Goal: Task Accomplishment & Management: Manage account settings

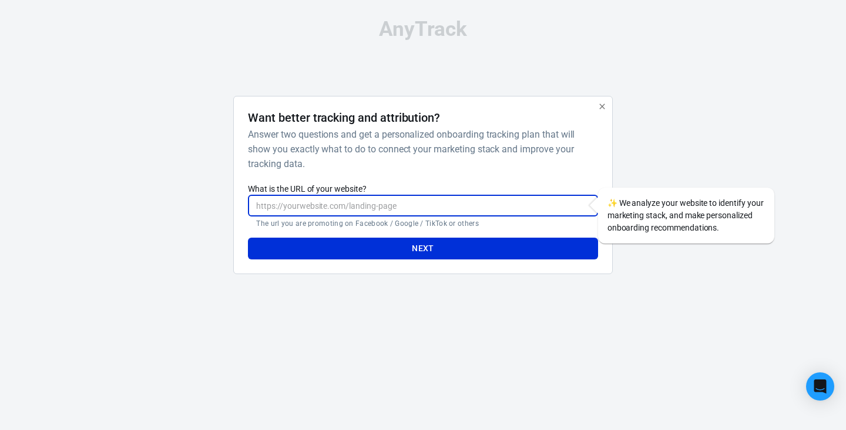
click at [427, 209] on input "What is the URL of your website?" at bounding box center [423, 206] width 350 height 22
paste input "[URL][DOMAIN_NAME]"
type input "[URL][DOMAIN_NAME]"
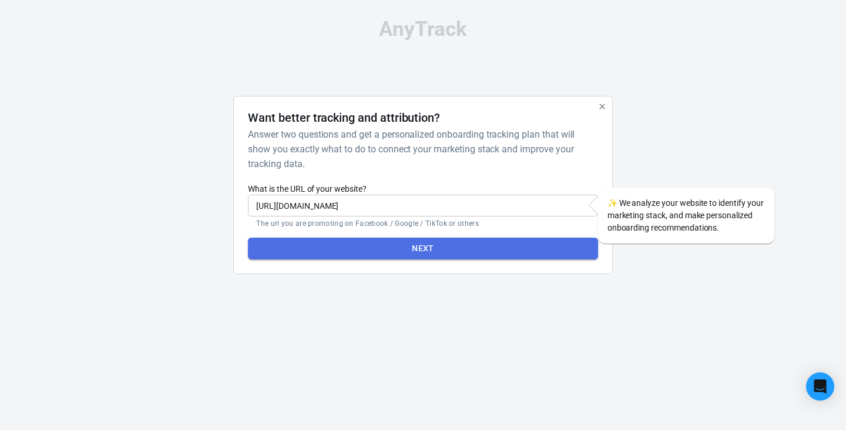
click at [438, 255] on button "Next" at bounding box center [423, 248] width 350 height 22
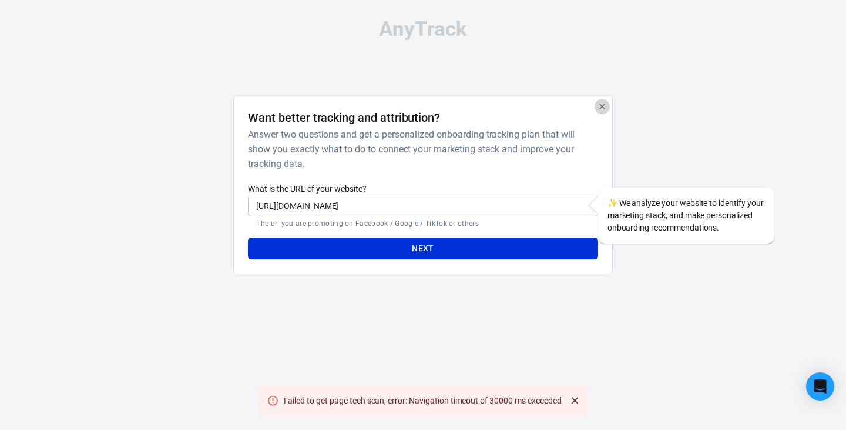
click at [600, 103] on icon "button" at bounding box center [602, 106] width 9 height 9
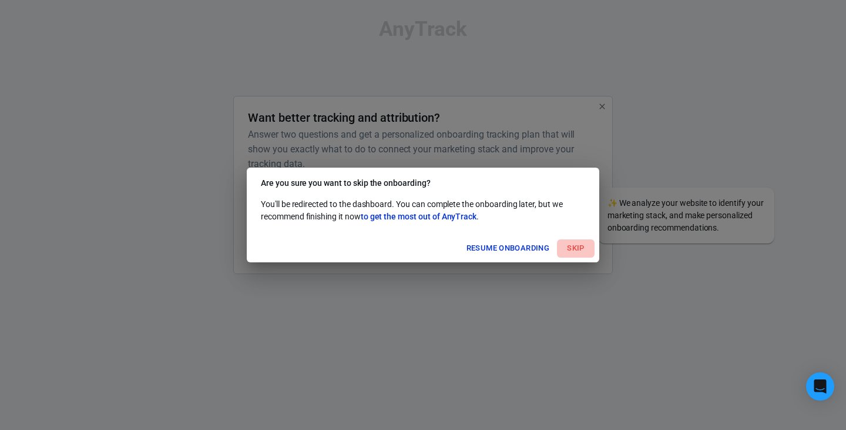
click at [573, 244] on button "Skip" at bounding box center [576, 248] width 38 height 18
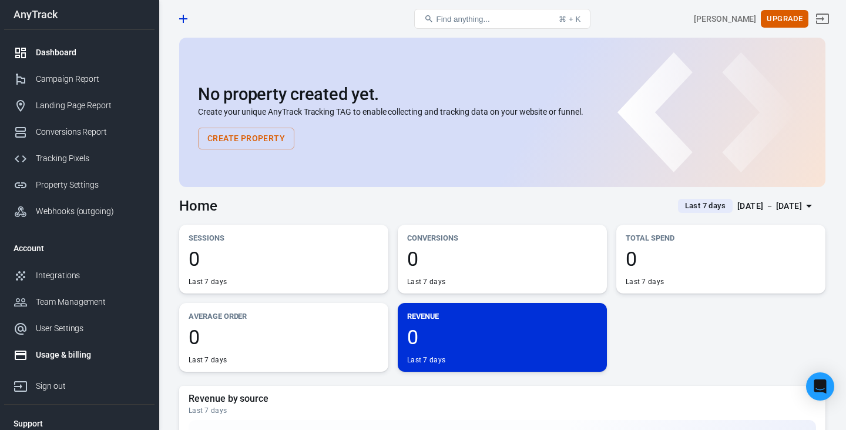
scroll to position [34, 0]
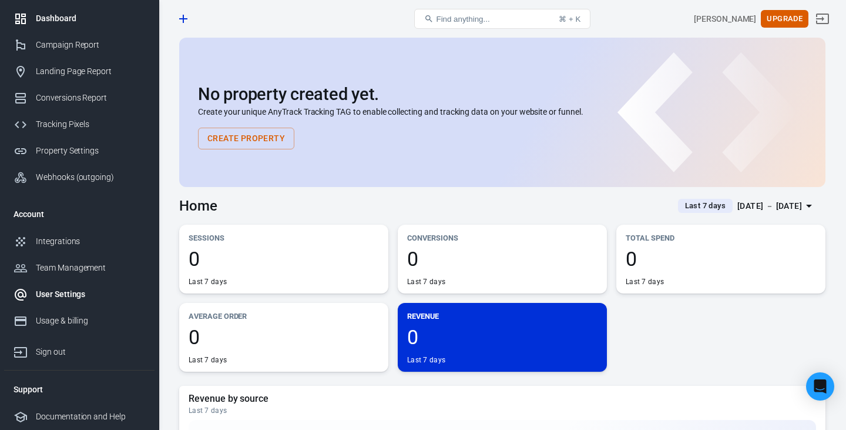
click at [70, 291] on div "User Settings" at bounding box center [90, 294] width 109 height 12
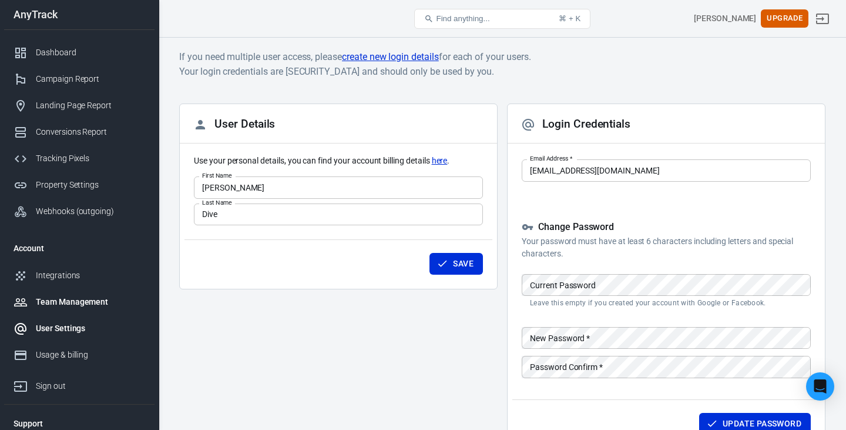
click at [72, 306] on div "Team Management" at bounding box center [90, 302] width 109 height 12
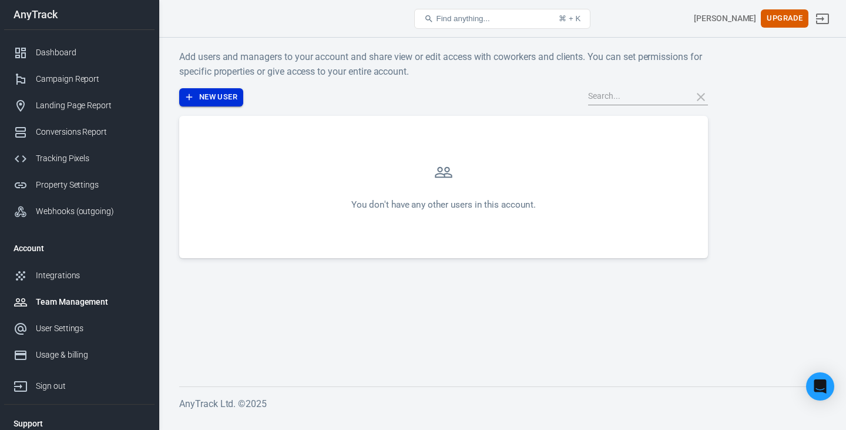
click at [218, 95] on button "New User" at bounding box center [211, 97] width 64 height 18
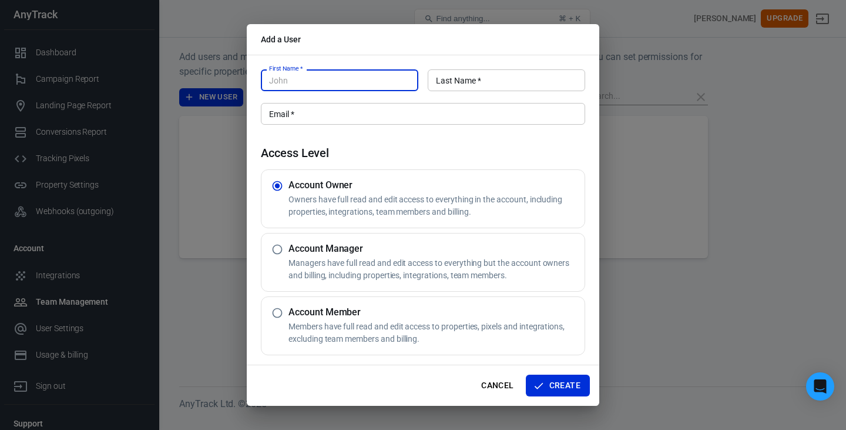
click at [313, 119] on input "Email   *" at bounding box center [423, 114] width 324 height 22
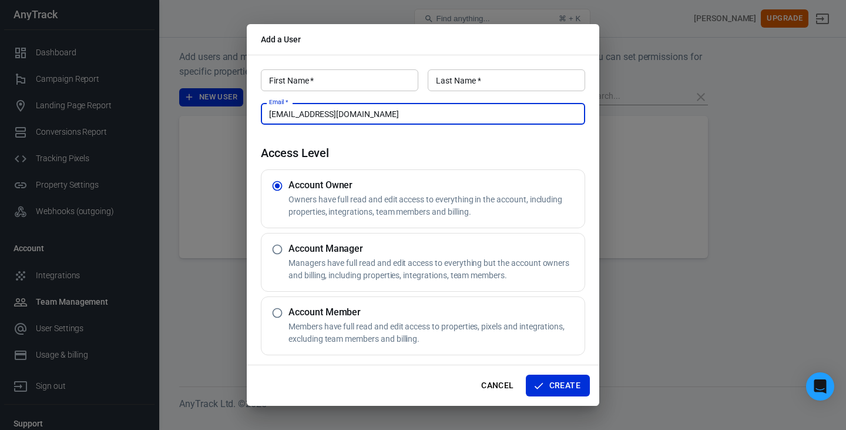
type input "[EMAIL_ADDRESS][DOMAIN_NAME]"
click at [382, 150] on h4 "Access Level" at bounding box center [423, 153] width 324 height 14
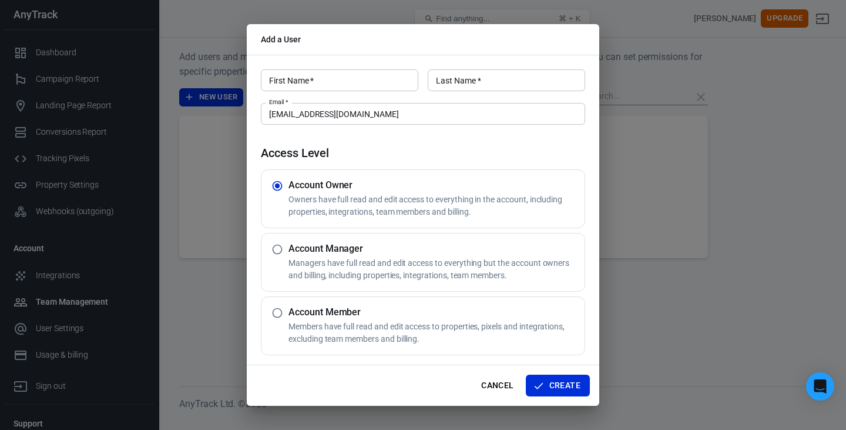
click at [325, 79] on input "First Name   *" at bounding box center [339, 80] width 157 height 22
type input "Obsługa"
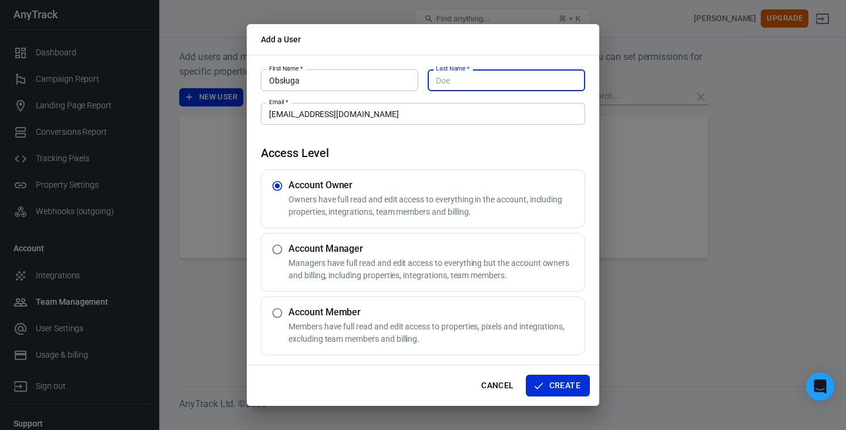
type input "O"
type input "Performance"
click at [463, 138] on div "First Name   * Obsługa First Name   * Last Name   * Performance Last Name   * E…" at bounding box center [423, 210] width 353 height 310
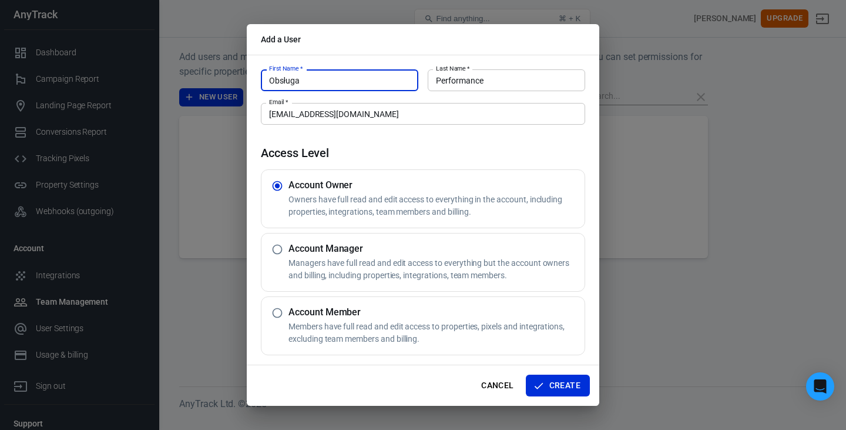
drag, startPoint x: 338, startPoint y: 89, endPoint x: 151, endPoint y: 86, distance: 187.5
click at [151, 86] on div "Add a User First Name   * Obsługa First Name   * Last Name   * Performance Last…" at bounding box center [423, 215] width 846 height 430
type input "m"
type input "[PERSON_NAME]"
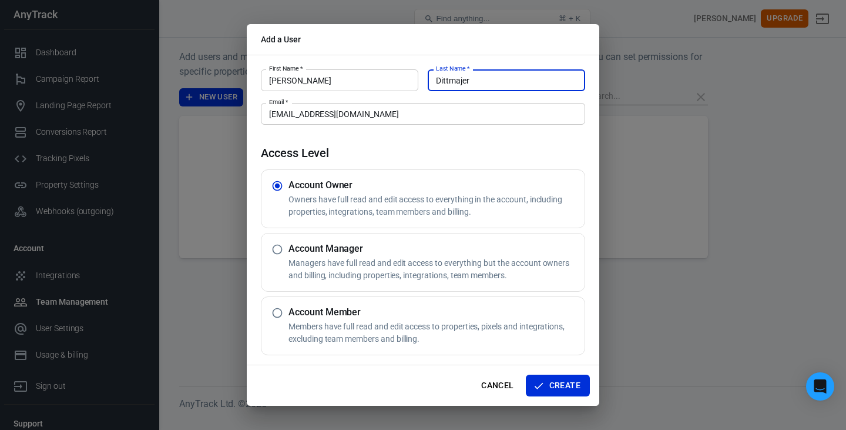
type input "Dittmajer"
click at [368, 143] on div "First Name   * [PERSON_NAME] First Name   * Last Name   * [PERSON_NAME] Last Na…" at bounding box center [423, 210] width 353 height 310
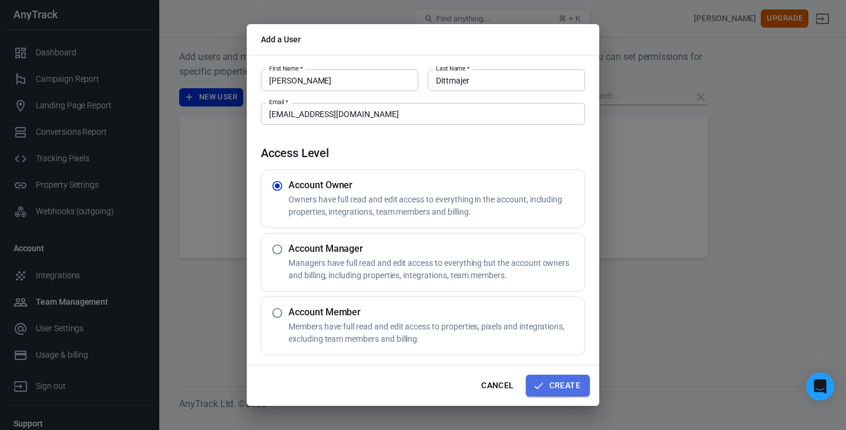
click at [572, 383] on button "Create" at bounding box center [558, 385] width 64 height 22
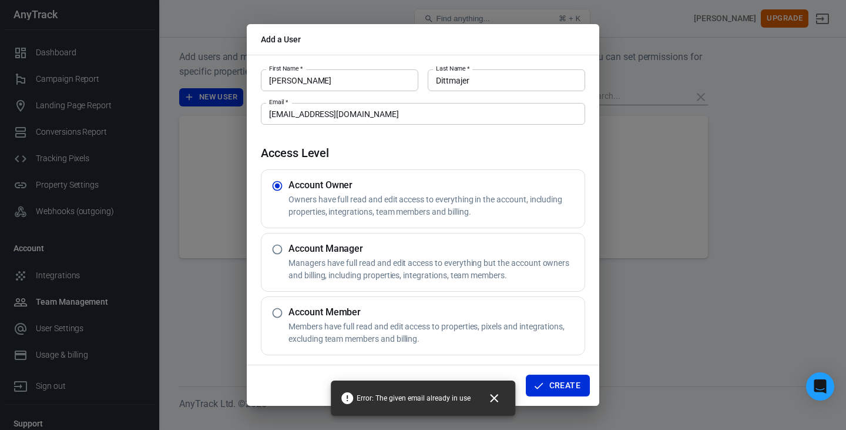
click at [488, 397] on icon "Close" at bounding box center [494, 398] width 14 height 14
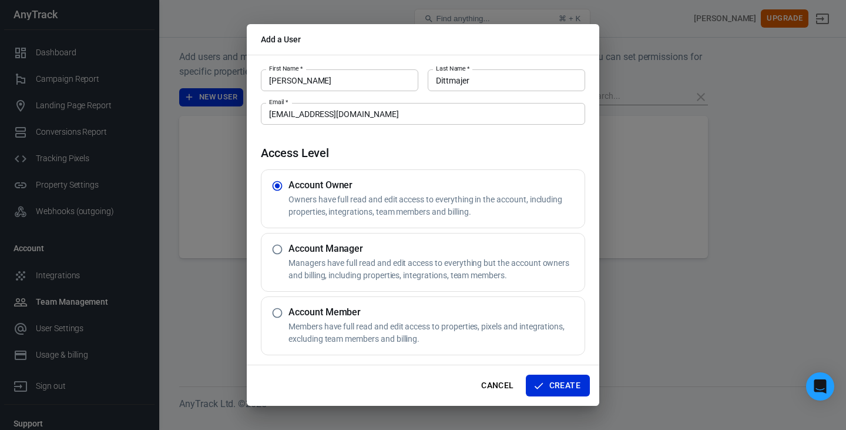
click at [326, 266] on p "Managers have full read and edit access to everything but the account owners an…" at bounding box center [434, 269] width 291 height 25
radio input "false"
radio input "true"
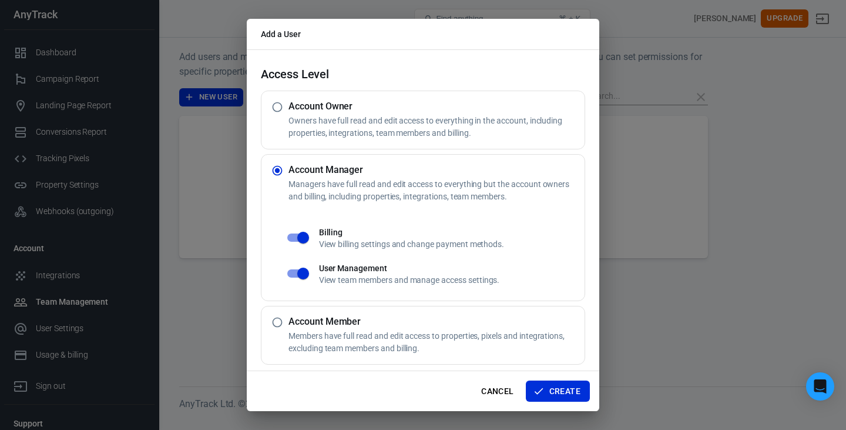
scroll to position [75, 0]
click at [556, 385] on button "Create" at bounding box center [558, 391] width 64 height 22
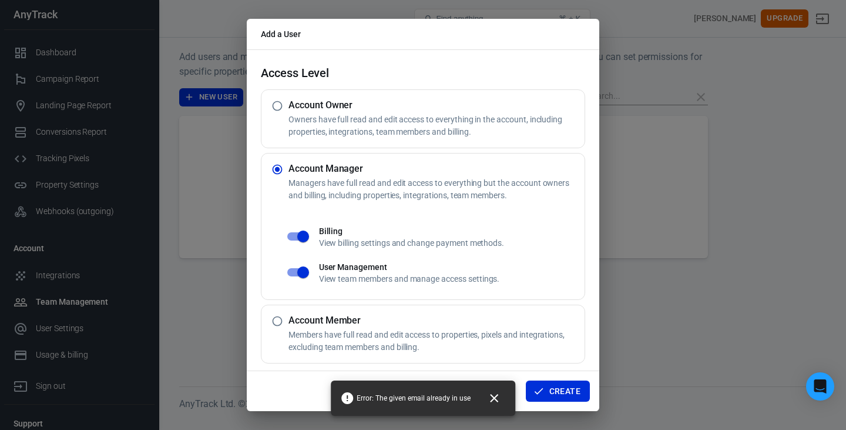
click at [490, 397] on icon "Close" at bounding box center [494, 398] width 14 height 14
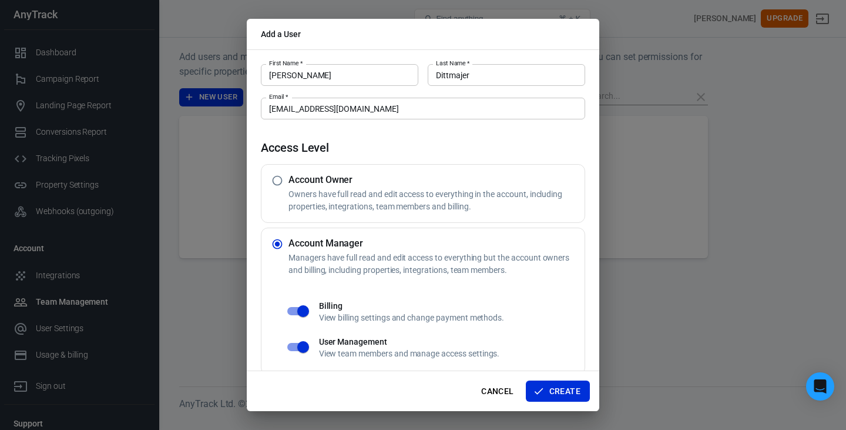
scroll to position [78, 0]
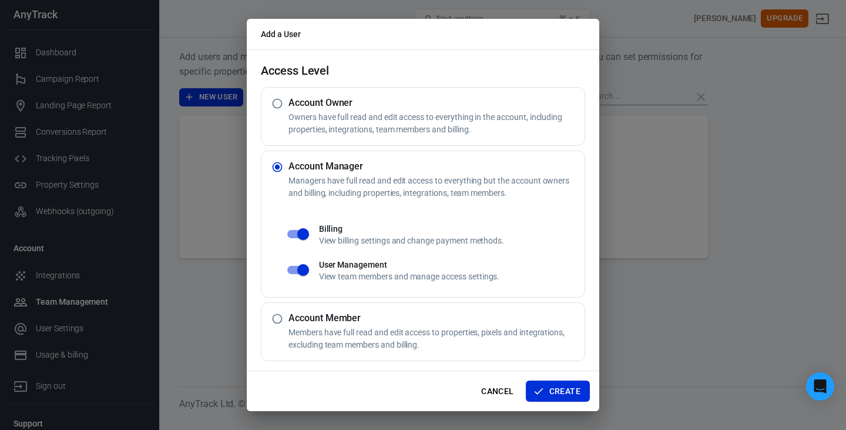
click at [321, 114] on p "Owners have full read and edit access to everything in the account, including p…" at bounding box center [434, 123] width 291 height 25
radio input "true"
radio input "false"
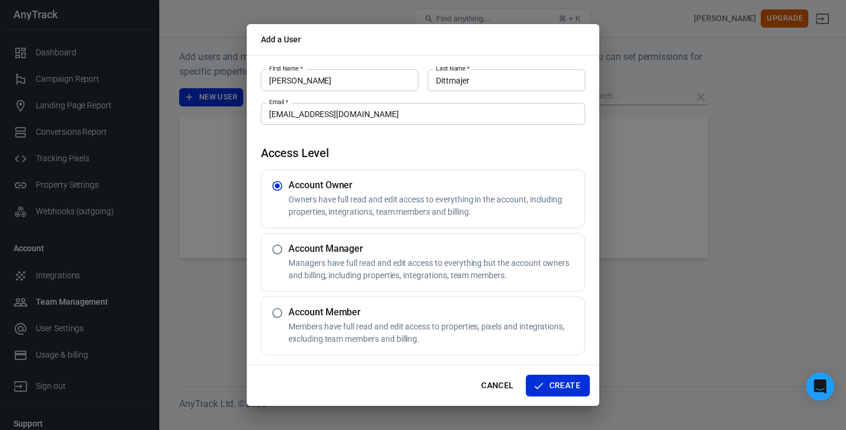
scroll to position [0, 0]
click at [561, 384] on button "Create" at bounding box center [558, 385] width 64 height 22
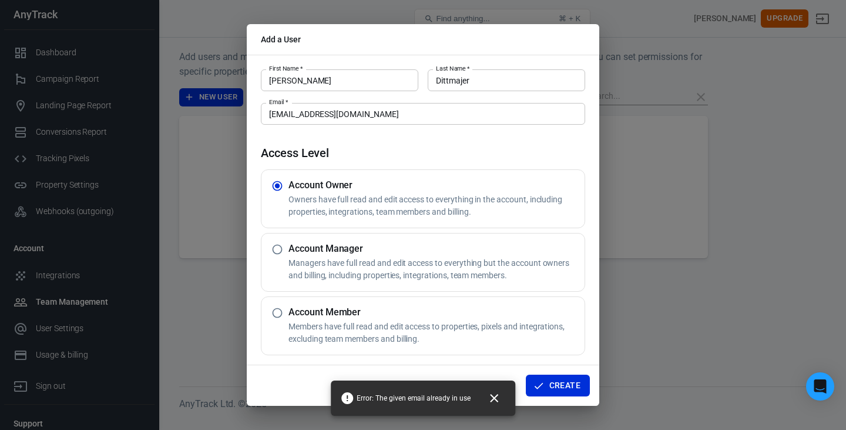
click at [494, 398] on icon "Close" at bounding box center [494, 398] width 8 height 8
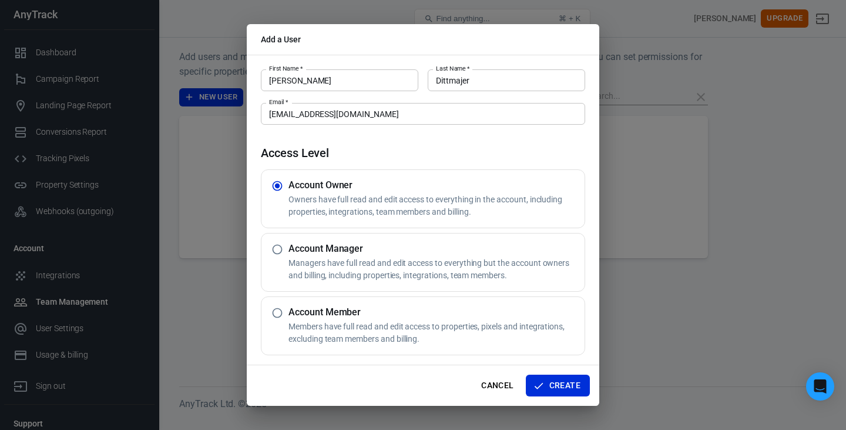
click at [631, 29] on div "Add a User First Name   * [PERSON_NAME] First Name   * Last Name   * [PERSON_NA…" at bounding box center [423, 215] width 846 height 430
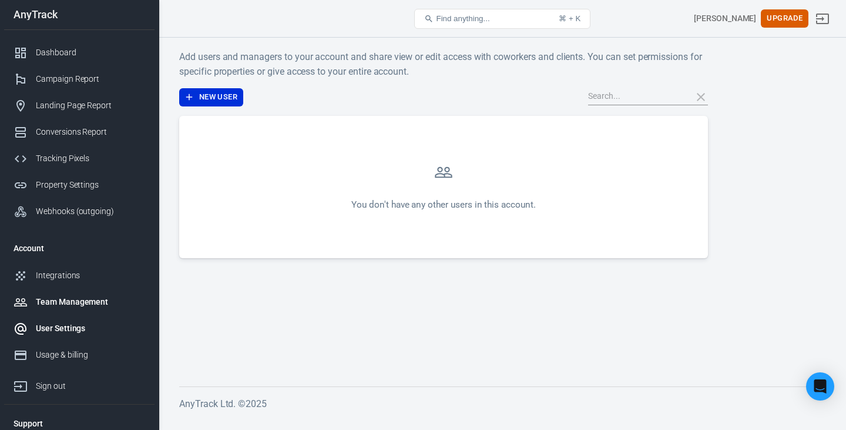
click at [46, 328] on div "User Settings" at bounding box center [90, 328] width 109 height 12
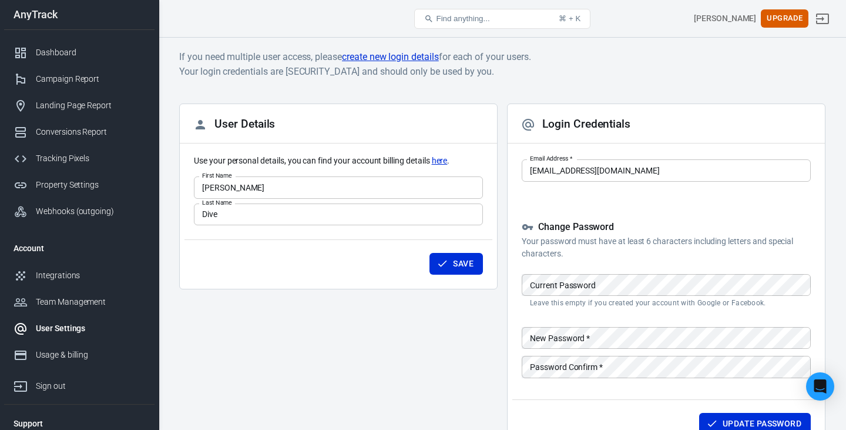
click at [392, 57] on link "create new login details" at bounding box center [390, 56] width 97 height 15
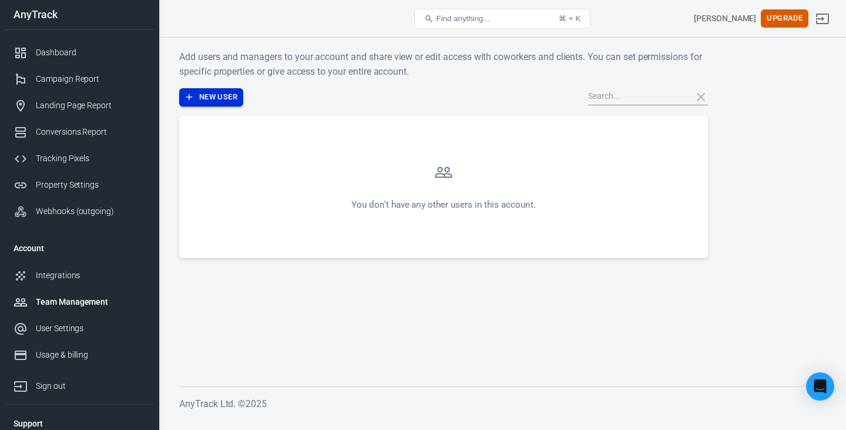
click at [217, 96] on button "New User" at bounding box center [211, 97] width 64 height 18
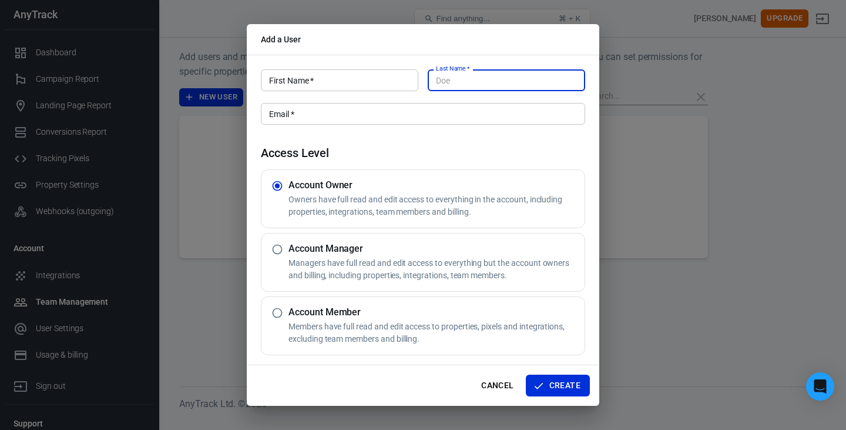
type input "m"
click at [304, 130] on div "First Name   * First Name   * Last Name   * Last Name   * Email   * Email   * A…" at bounding box center [423, 210] width 353 height 310
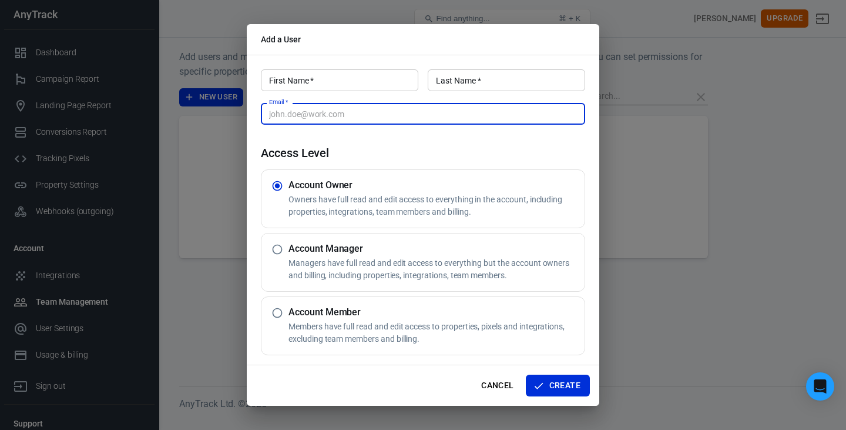
click at [305, 123] on input "Email   *" at bounding box center [423, 114] width 324 height 22
type input "[EMAIL_ADDRESS][DOMAIN_NAME]"
click at [309, 88] on input "First Name   *" at bounding box center [339, 80] width 157 height 22
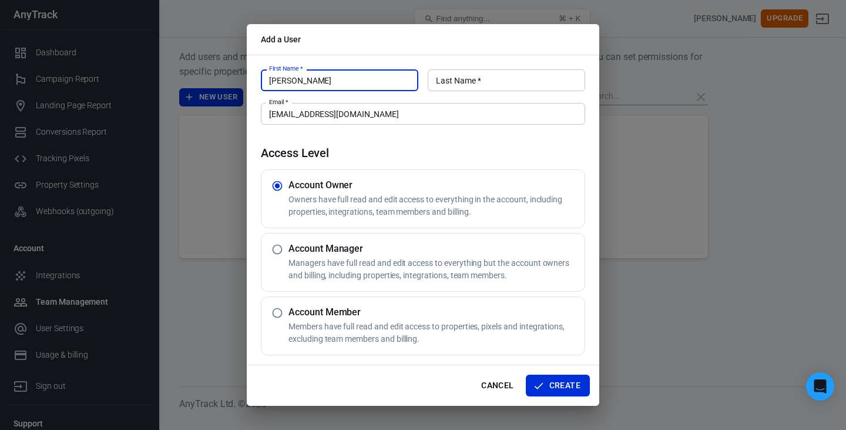
type input "[PERSON_NAME]"
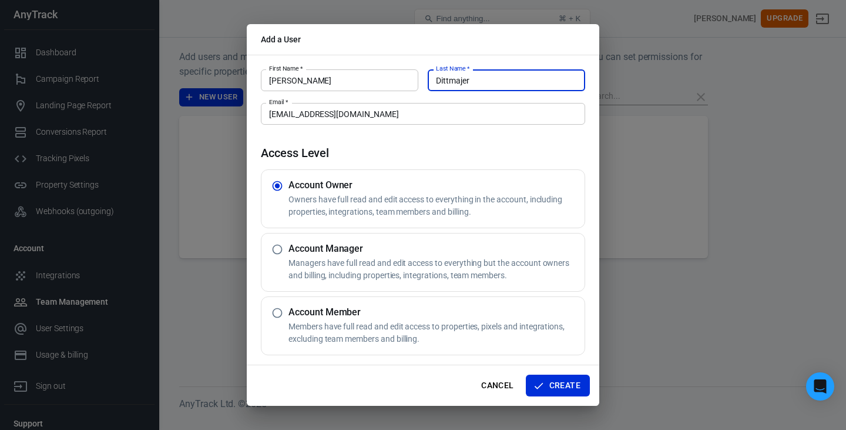
type input "Dittmajer"
click at [336, 147] on h4 "Access Level" at bounding box center [423, 153] width 324 height 14
click at [545, 383] on button "Create" at bounding box center [558, 385] width 64 height 22
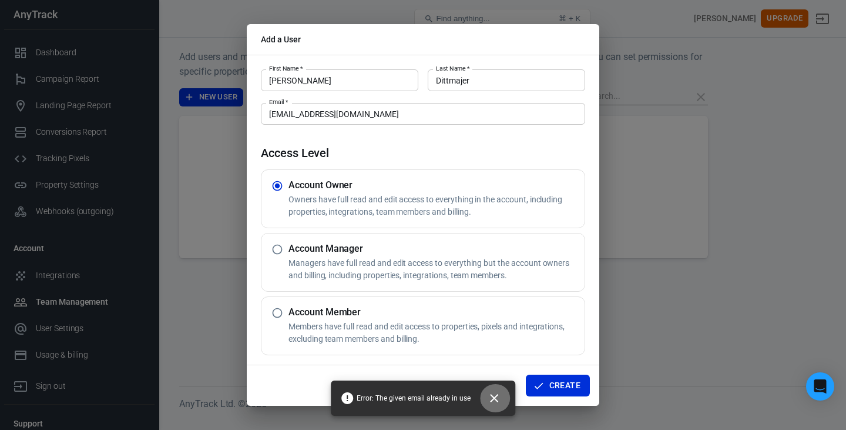
click at [496, 400] on icon "Close" at bounding box center [494, 398] width 8 height 8
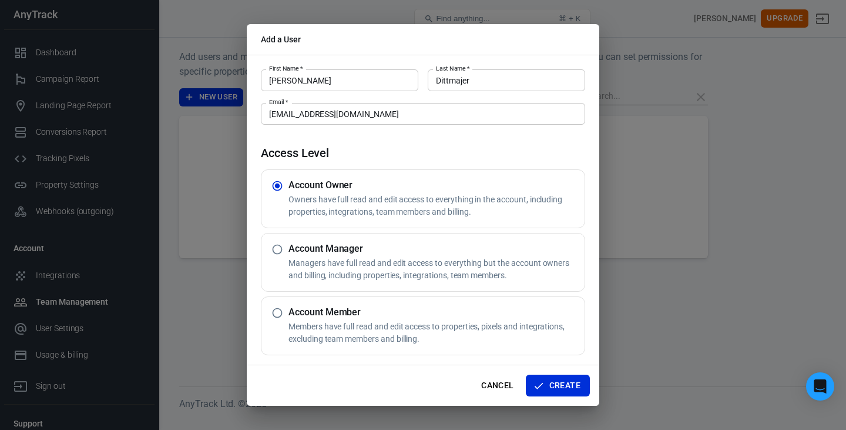
click at [182, 259] on div "Add a User First Name   * [PERSON_NAME] First Name   * Last Name   * [PERSON_NA…" at bounding box center [423, 215] width 846 height 430
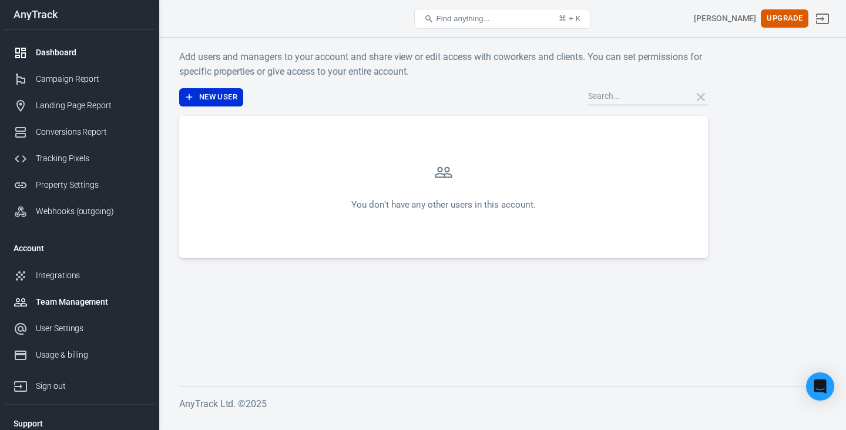
click at [59, 56] on div "Dashboard" at bounding box center [90, 52] width 109 height 12
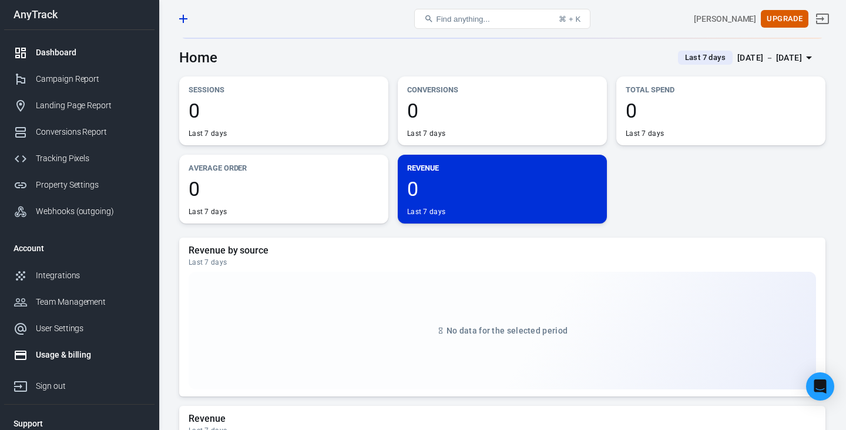
scroll to position [34, 0]
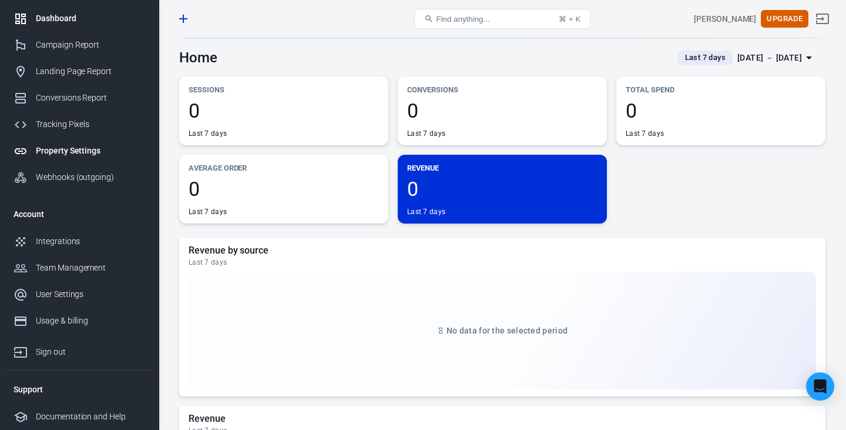
click at [83, 155] on div "Property Settings" at bounding box center [90, 151] width 109 height 12
